Goal: Task Accomplishment & Management: Manage account settings

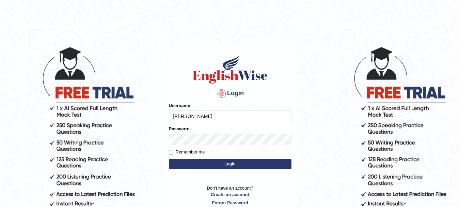
type input "[PERSON_NAME]"
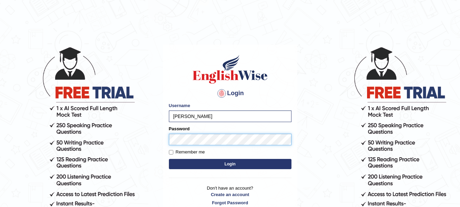
click at [169, 159] on button "Login" at bounding box center [230, 164] width 123 height 10
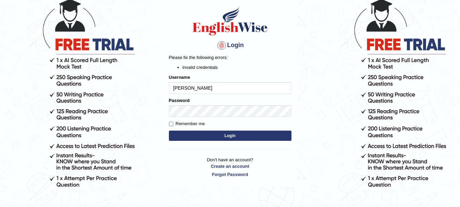
scroll to position [50, 0]
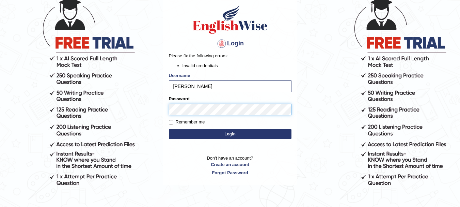
click at [163, 107] on div "Login Please fix the following errors: Invalid credentials Username Alina Mijat…" at bounding box center [230, 90] width 134 height 190
click at [199, 132] on button "Login" at bounding box center [230, 134] width 123 height 10
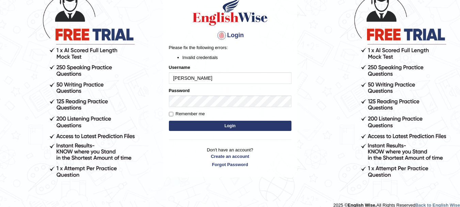
scroll to position [66, 0]
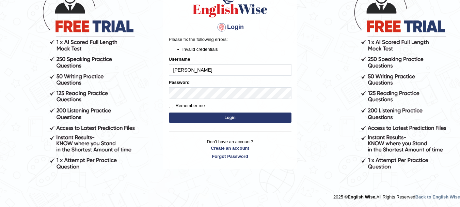
click at [196, 70] on input "[PERSON_NAME]" at bounding box center [230, 70] width 123 height 12
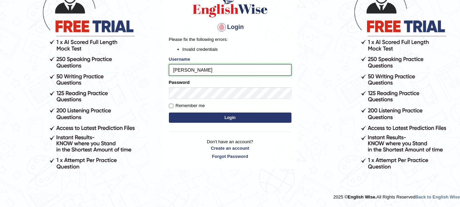
click at [195, 68] on input "[PERSON_NAME]" at bounding box center [230, 70] width 123 height 12
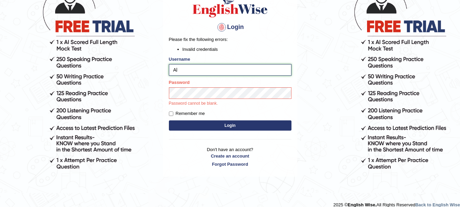
type input "A"
type input "[PERSON_NAME]"
click at [172, 113] on form "Please fix the following errors: Invalid credentials Username Alina Mijat Passw…" at bounding box center [230, 84] width 123 height 96
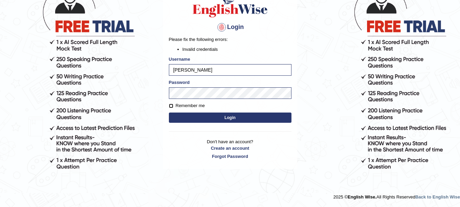
click at [171, 107] on input "Remember me" at bounding box center [171, 105] width 4 height 4
checkbox input "true"
click at [190, 114] on button "Login" at bounding box center [230, 117] width 123 height 10
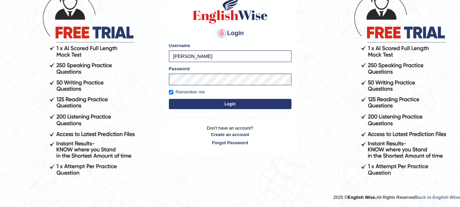
scroll to position [60, 0]
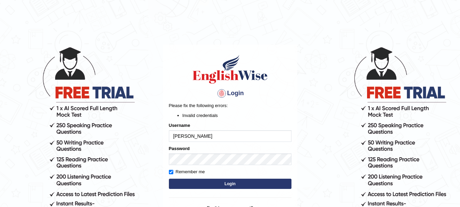
scroll to position [66, 0]
